Goal: Task Accomplishment & Management: Manage account settings

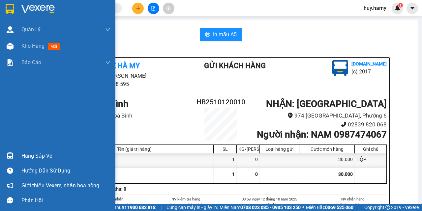
click at [35, 44] on span "Kho hàng" at bounding box center [32, 46] width 23 height 6
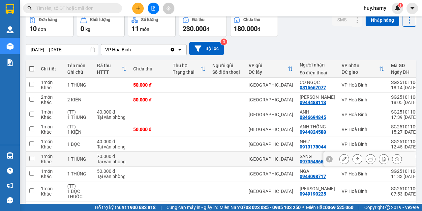
scroll to position [33, 0]
click at [342, 158] on icon at bounding box center [344, 159] width 5 height 5
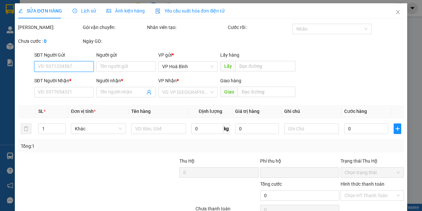
type input "0973548654"
type input "SANG"
type input "0"
type input "70.000"
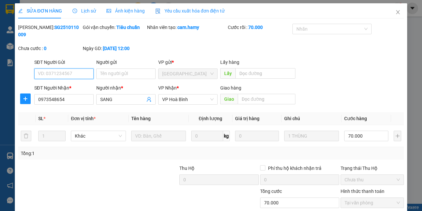
scroll to position [41, 0]
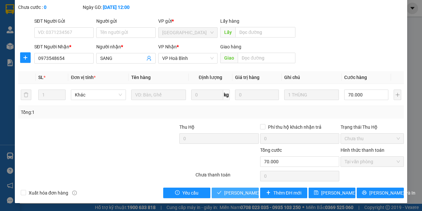
click at [238, 195] on span "[PERSON_NAME] và Giao hàng" at bounding box center [255, 193] width 63 height 7
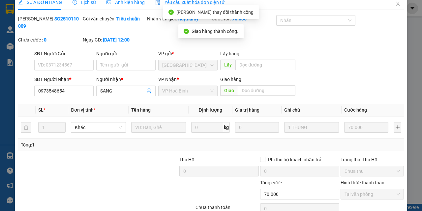
scroll to position [8, 0]
click at [395, 2] on icon "close" at bounding box center [397, 3] width 5 height 5
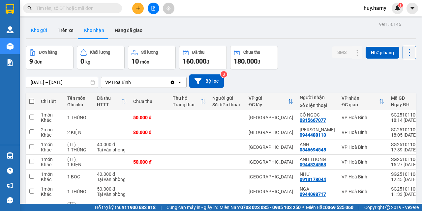
click at [41, 33] on button "Kho gửi" at bounding box center [39, 30] width 27 height 16
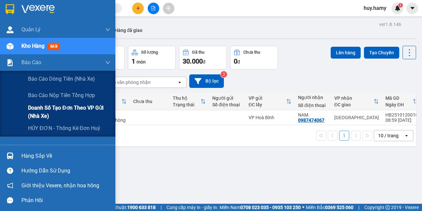
click at [50, 106] on span "Doanh số tạo đơn theo VP gửi (nhà xe)" at bounding box center [69, 112] width 82 height 16
